Goal: Information Seeking & Learning: Understand process/instructions

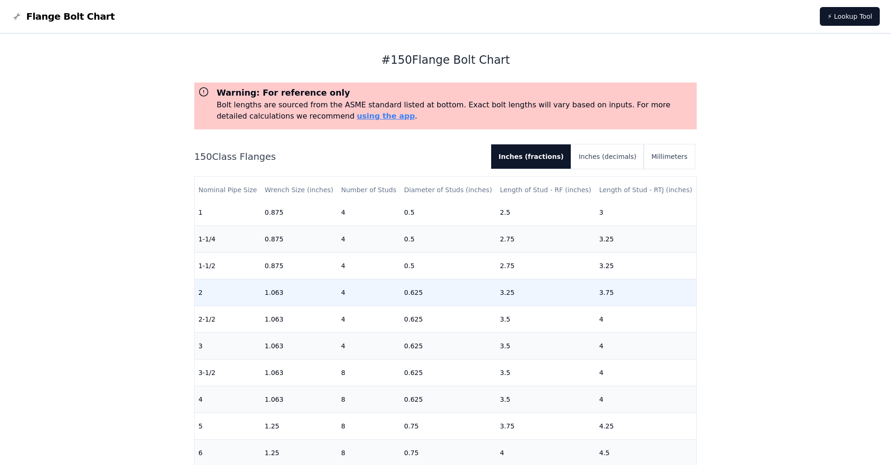
scroll to position [94, 0]
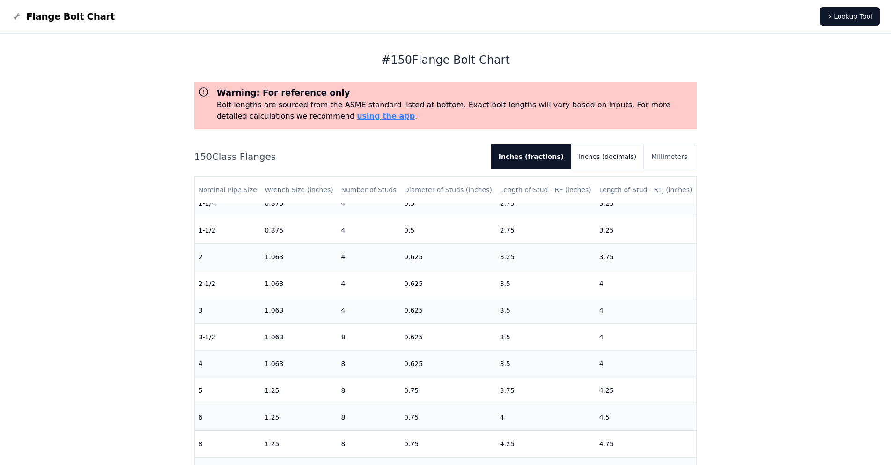
click at [608, 156] on button "Inches (decimals)" at bounding box center [607, 156] width 73 height 24
click at [555, 158] on button "Inches (fractions)" at bounding box center [528, 156] width 72 height 24
click at [604, 155] on button "Inches (decimals)" at bounding box center [607, 156] width 73 height 24
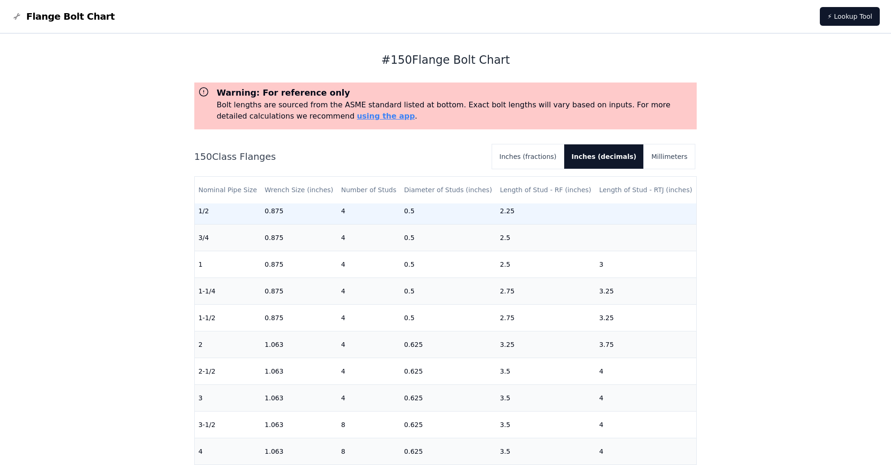
scroll to position [0, 0]
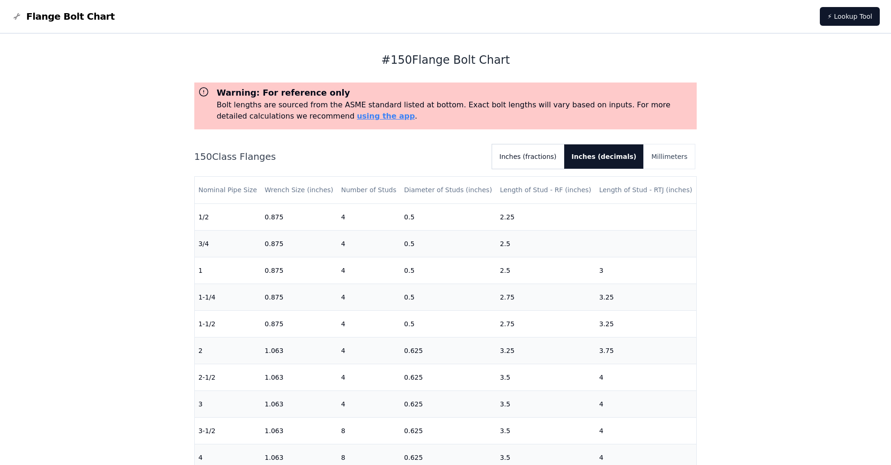
click at [562, 154] on button "Inches (fractions)" at bounding box center [528, 156] width 72 height 24
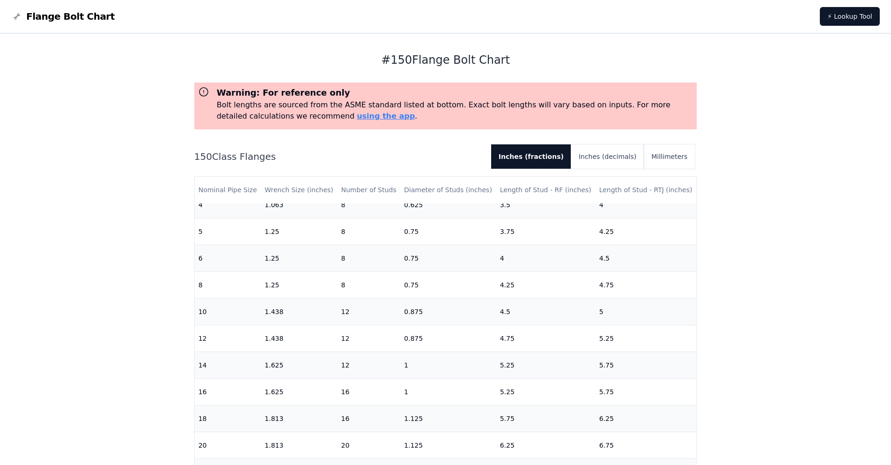
scroll to position [270, 0]
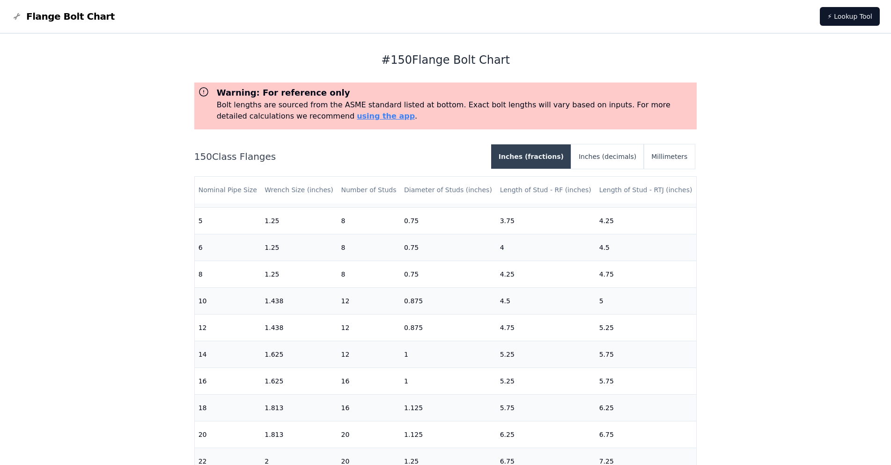
click at [548, 156] on button "Inches (fractions)" at bounding box center [531, 156] width 80 height 24
click at [599, 152] on button "Inches (decimals)" at bounding box center [607, 156] width 73 height 24
click at [558, 157] on button "Inches (fractions)" at bounding box center [528, 156] width 72 height 24
click at [619, 153] on button "Inches (decimals)" at bounding box center [607, 156] width 73 height 24
click at [540, 159] on button "Inches (fractions)" at bounding box center [528, 156] width 72 height 24
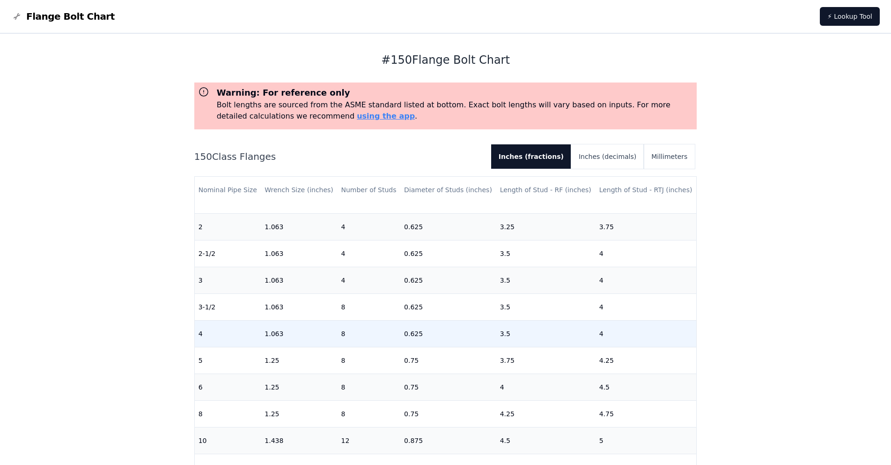
scroll to position [140, 0]
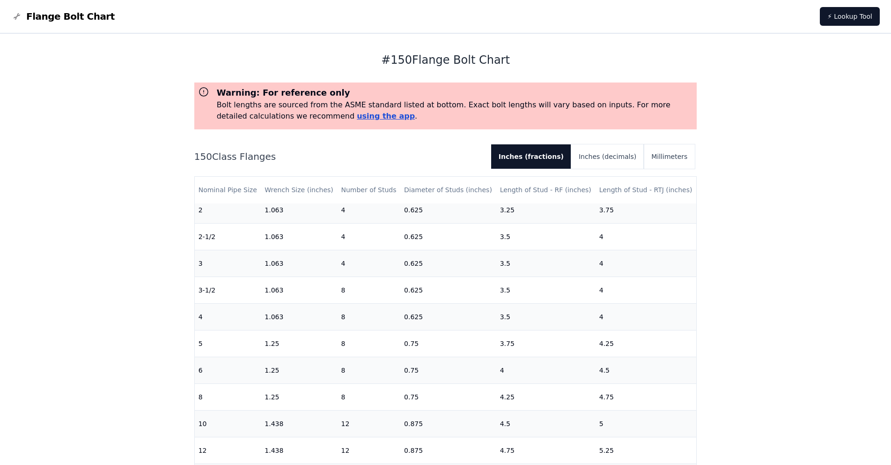
click at [357, 114] on link "using the app" at bounding box center [386, 115] width 58 height 9
